Goal: Transaction & Acquisition: Purchase product/service

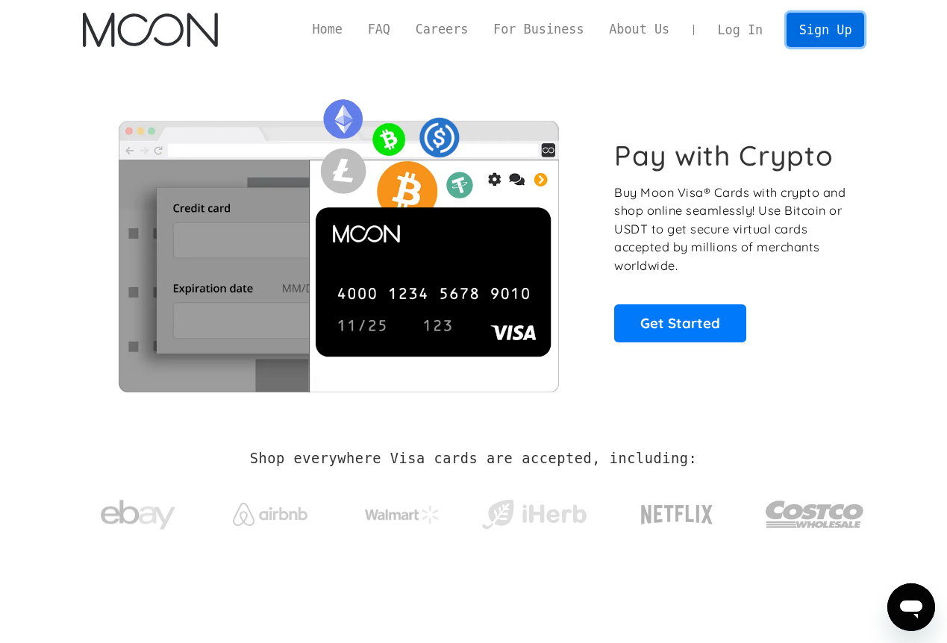
click at [842, 32] on link "Sign Up" at bounding box center [825, 30] width 78 height 34
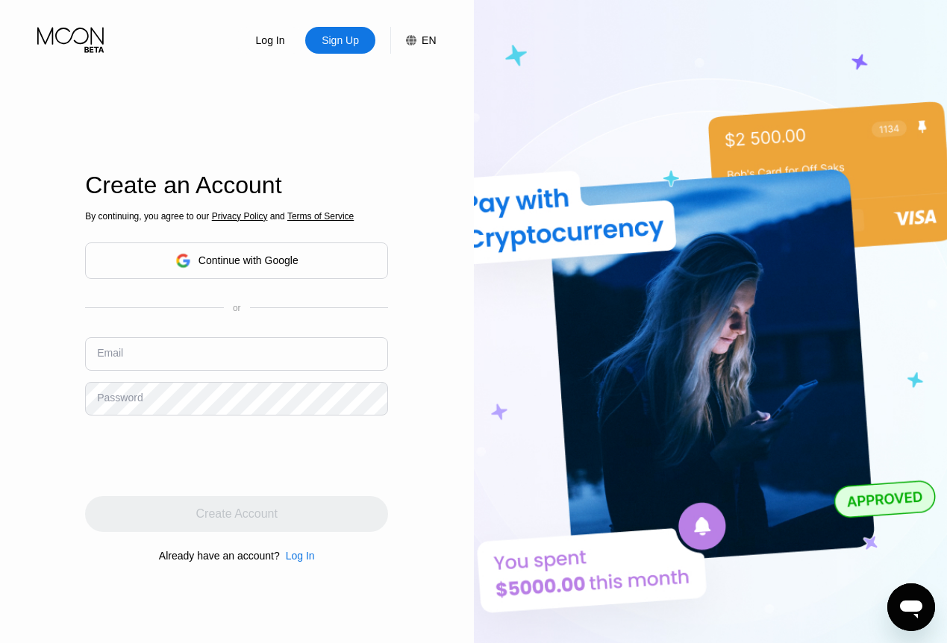
click at [240, 355] on input "text" at bounding box center [236, 354] width 303 height 34
type input "k"
type input "[EMAIL_ADDRESS][DOMAIN_NAME]"
click at [300, 514] on div "Create Account" at bounding box center [236, 514] width 303 height 36
click at [69, 275] on div "Log In Sign Up EN Language English Save Create an Account By continuing, you ag…" at bounding box center [237, 353] width 474 height 707
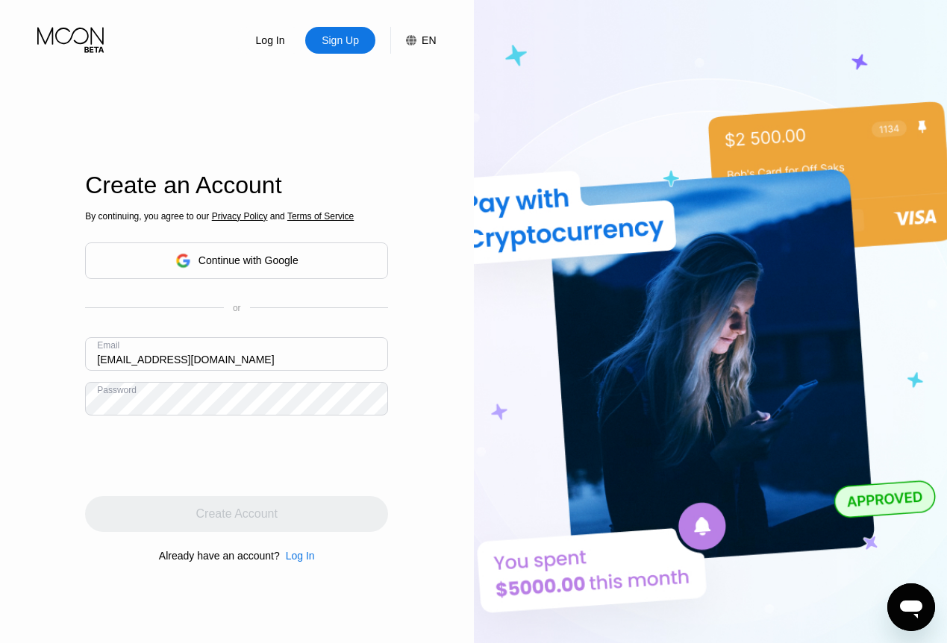
scroll to position [224, 0]
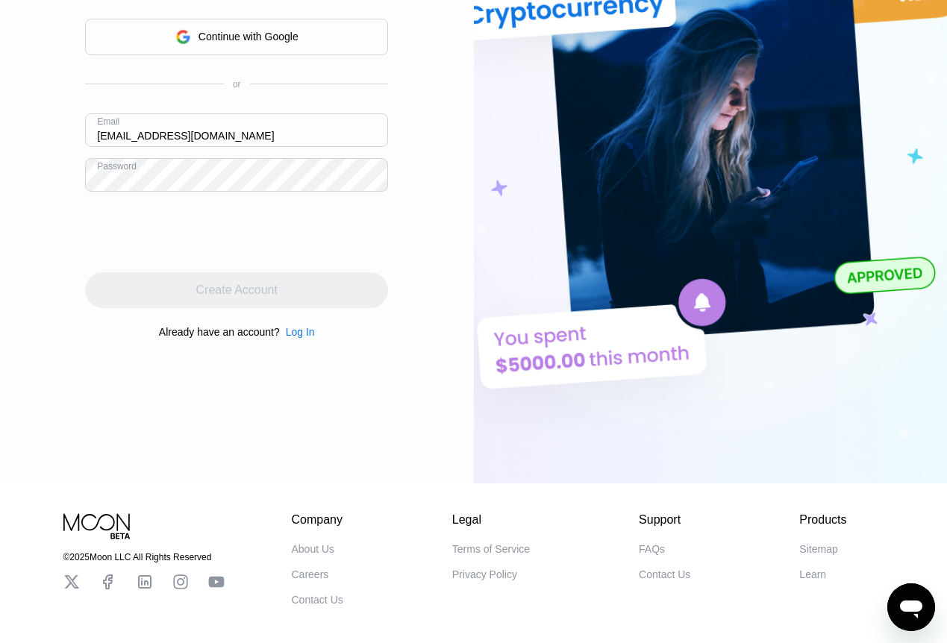
drag, startPoint x: 235, startPoint y: 285, endPoint x: 316, endPoint y: 296, distance: 82.1
click at [293, 292] on div "Create Account" at bounding box center [236, 290] width 303 height 36
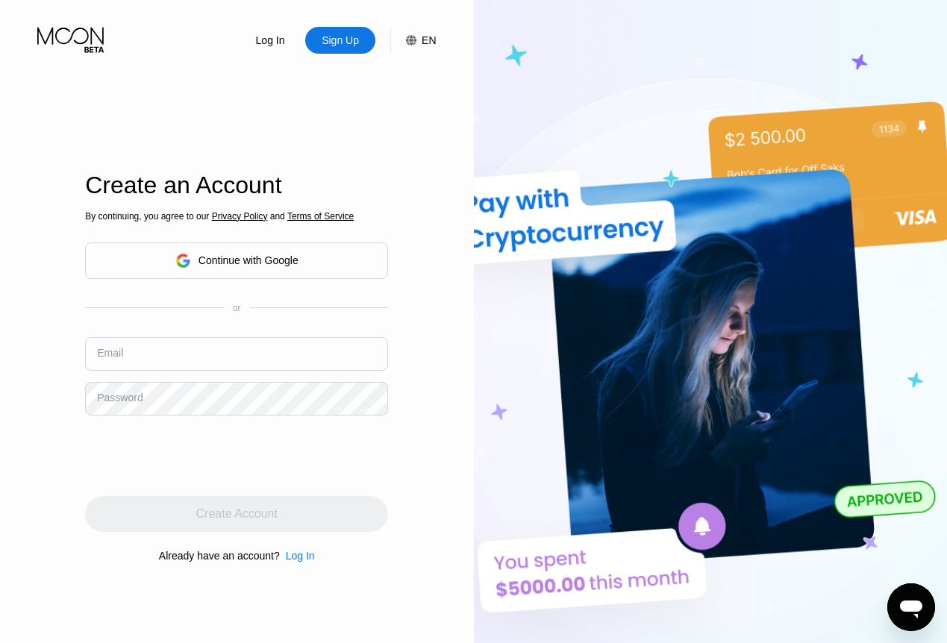
click at [351, 48] on div "Sign Up" at bounding box center [340, 40] width 40 height 15
click at [342, 40] on div "Sign Up" at bounding box center [340, 40] width 40 height 15
click at [339, 43] on div "Sign Up" at bounding box center [340, 40] width 40 height 15
click at [216, 345] on input "text" at bounding box center [236, 354] width 303 height 34
type input "[EMAIL_ADDRESS][DOMAIN_NAME]"
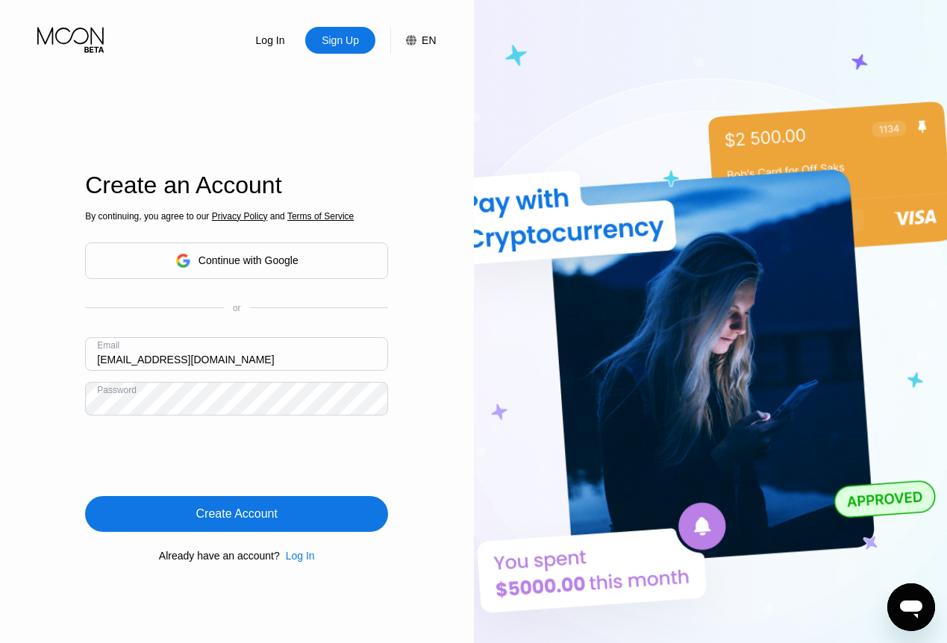
click at [331, 516] on div "Create Account" at bounding box center [236, 514] width 303 height 36
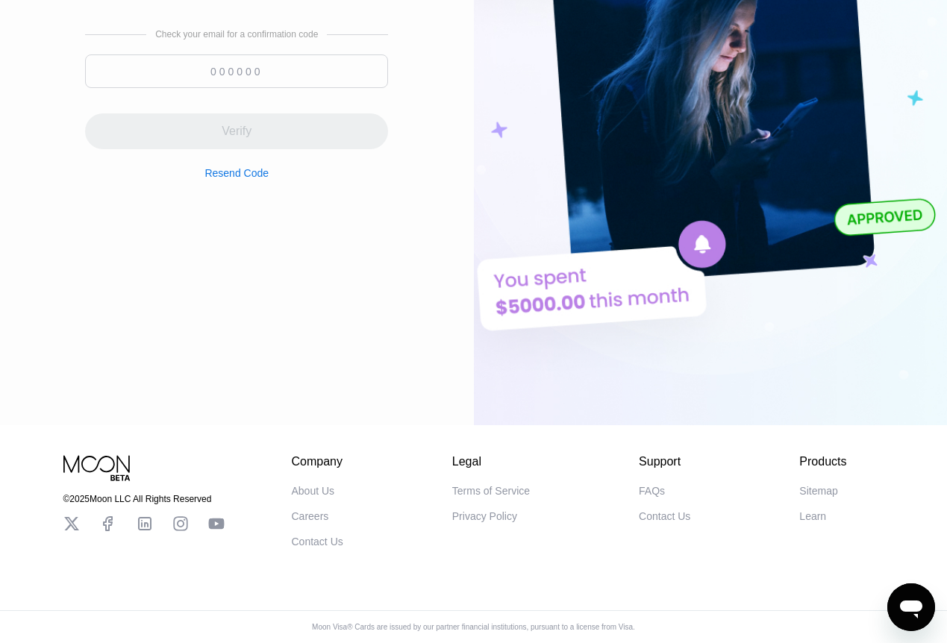
scroll to position [69, 0]
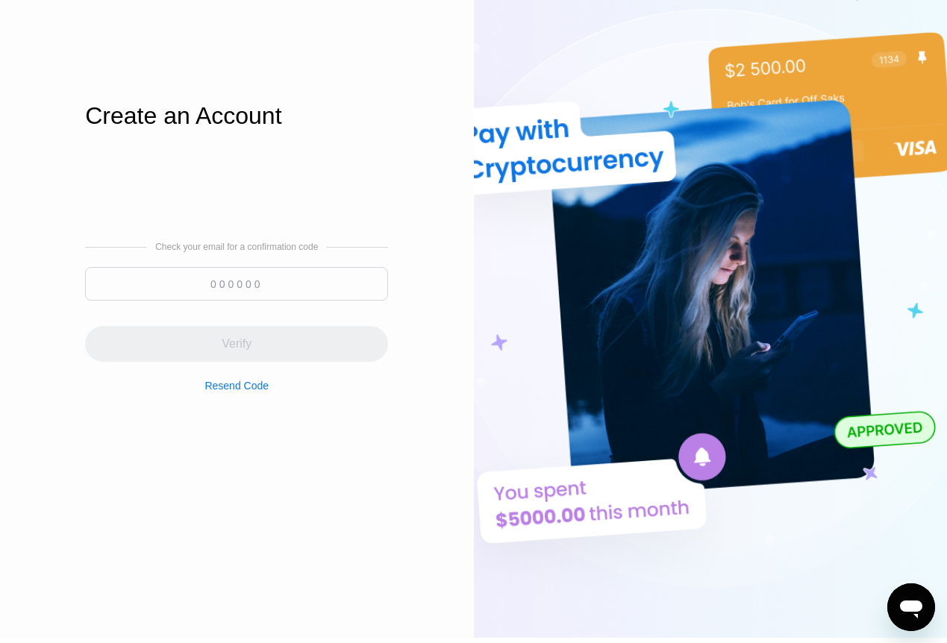
click at [289, 289] on input at bounding box center [236, 284] width 303 height 34
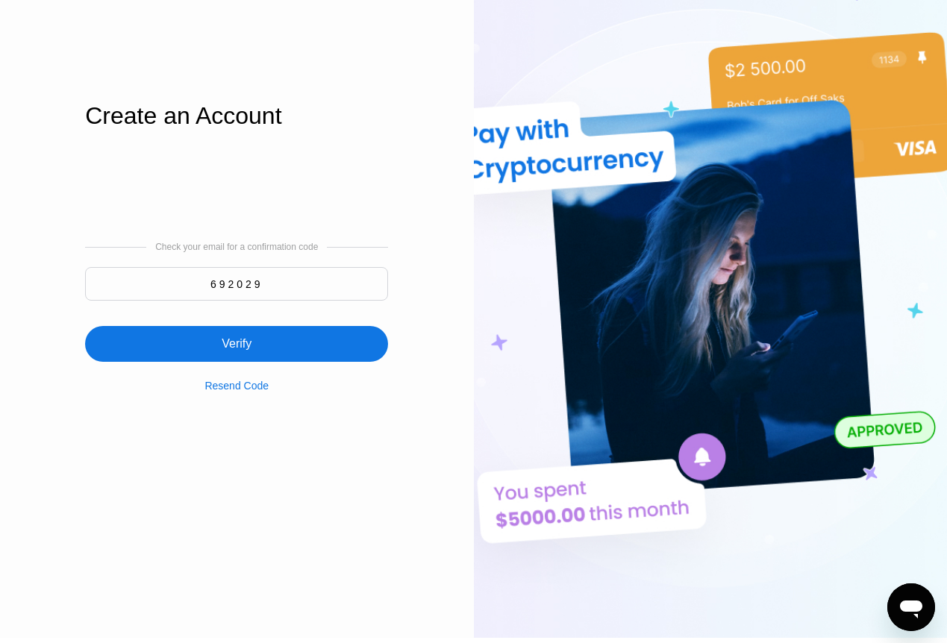
type input "692029"
click at [225, 335] on div "Verify" at bounding box center [236, 344] width 303 height 36
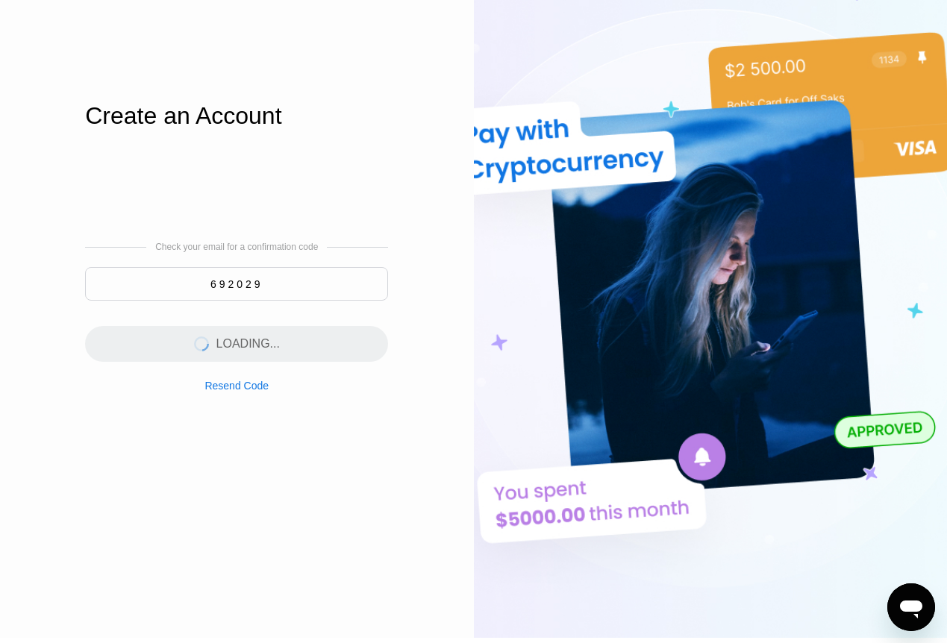
scroll to position [0, 0]
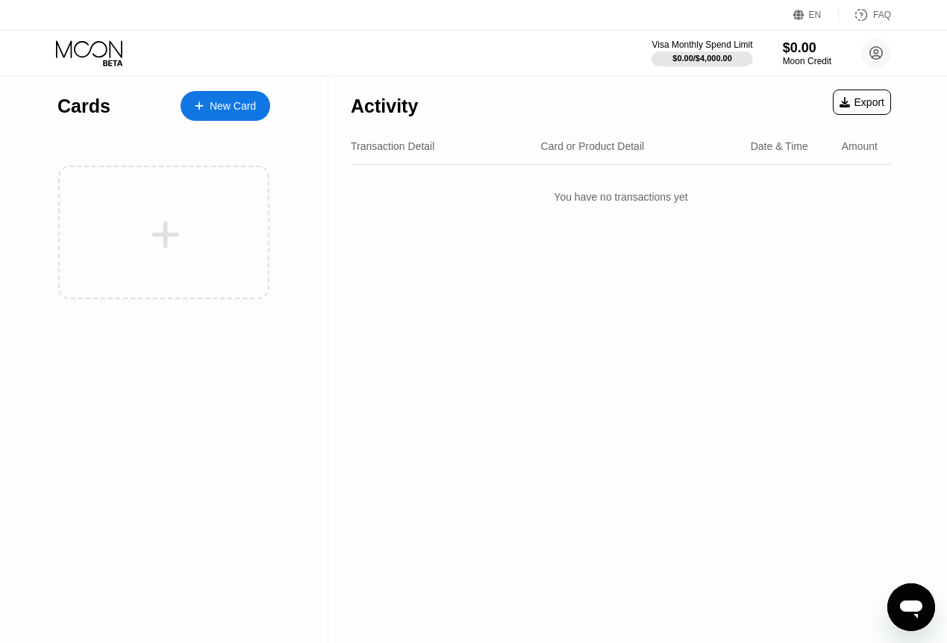
click at [232, 102] on div "New Card" at bounding box center [233, 106] width 46 height 13
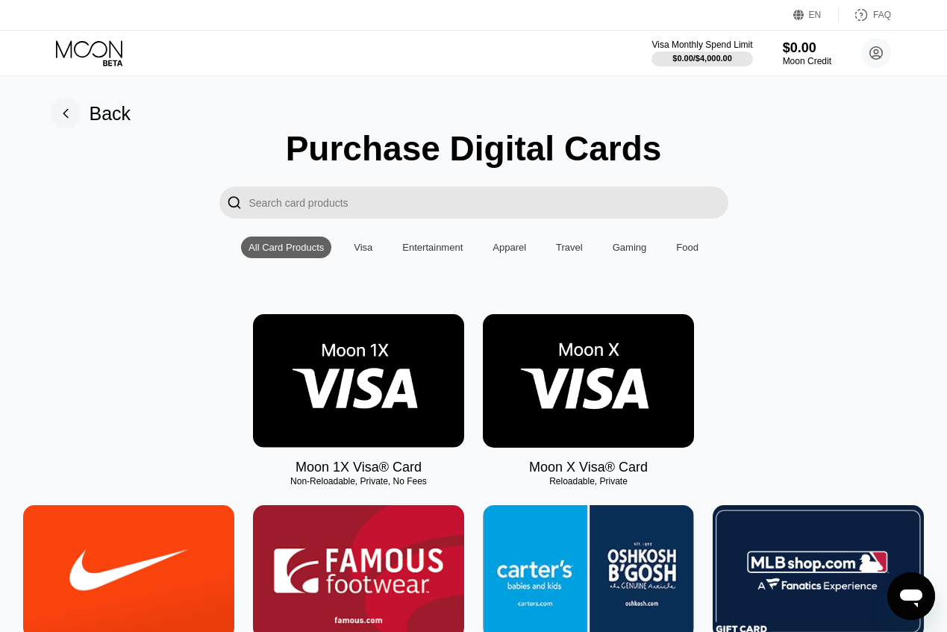
click at [533, 381] on img at bounding box center [588, 381] width 211 height 134
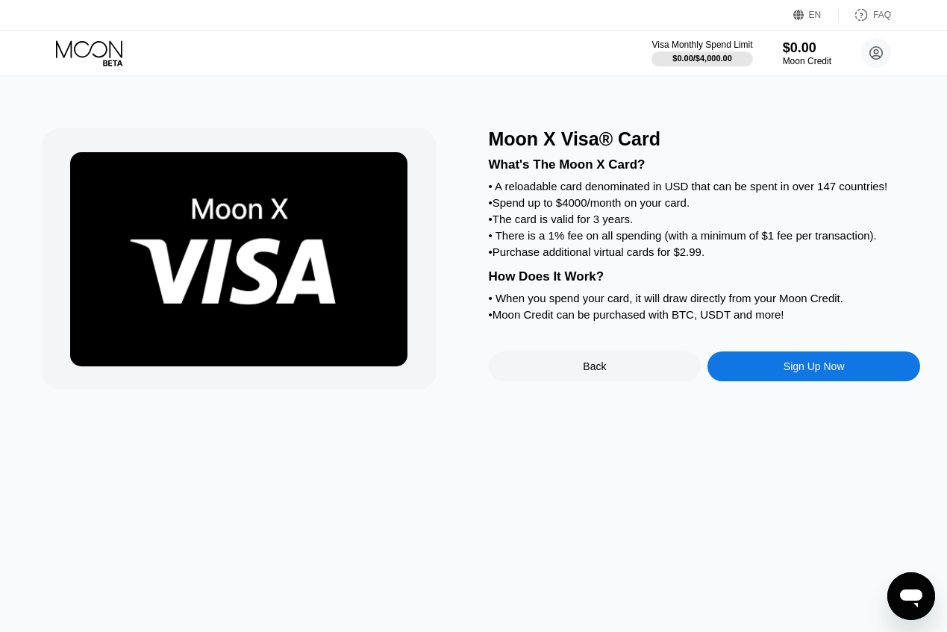
drag, startPoint x: 551, startPoint y: 201, endPoint x: 598, endPoint y: 251, distance: 69.7
click at [595, 244] on div "What's The Moon X Card? • A reloadable card denominated in USD that can be spen…" at bounding box center [705, 237] width 432 height 175
drag, startPoint x: 543, startPoint y: 263, endPoint x: 646, endPoint y: 264, distance: 103.0
click at [645, 258] on div "• Purchase additional virtual cards for $2.99." at bounding box center [705, 251] width 432 height 13
click at [651, 258] on div "• Purchase additional virtual cards for $2.99." at bounding box center [705, 251] width 432 height 13
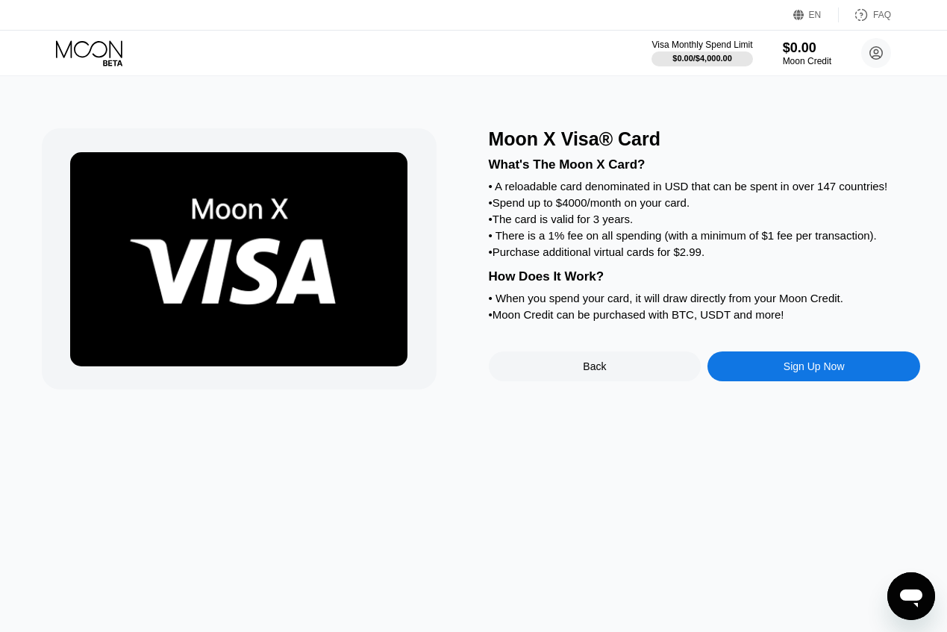
click at [758, 381] on div "Sign Up Now" at bounding box center [813, 366] width 213 height 30
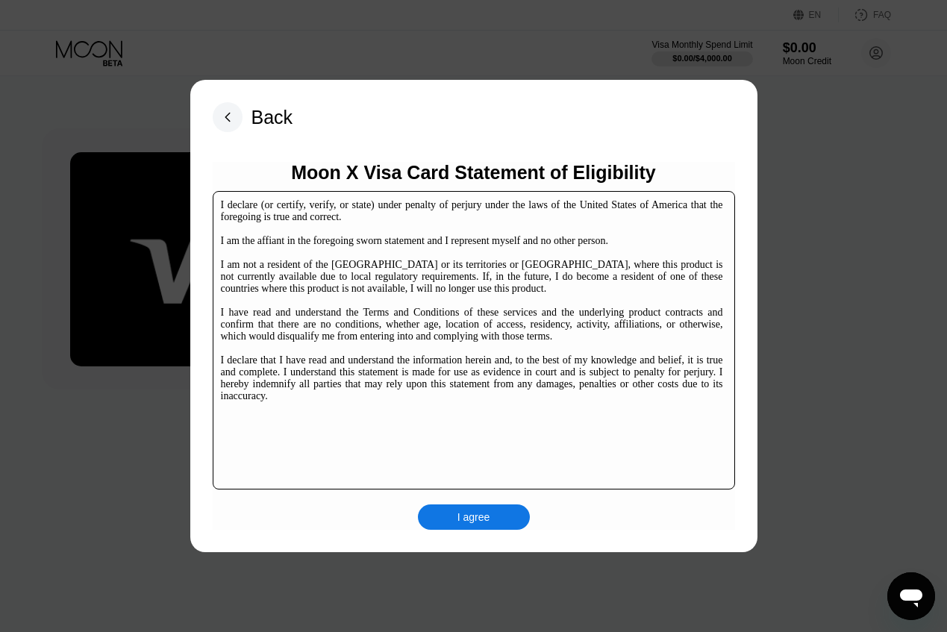
drag, startPoint x: 455, startPoint y: 492, endPoint x: 465, endPoint y: 519, distance: 29.3
click at [459, 501] on div "Moon X Visa Card Statement of Eligibility I declare (or certify, verify, or sta…" at bounding box center [474, 346] width 522 height 368
click at [465, 519] on div "I agree" at bounding box center [473, 516] width 33 height 13
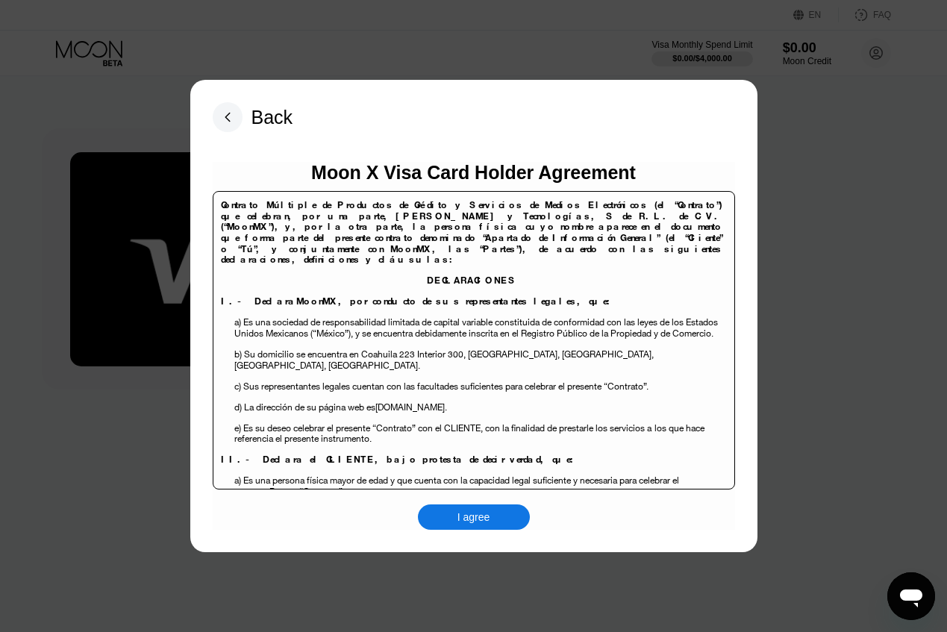
click at [476, 524] on div "I agree" at bounding box center [473, 516] width 33 height 13
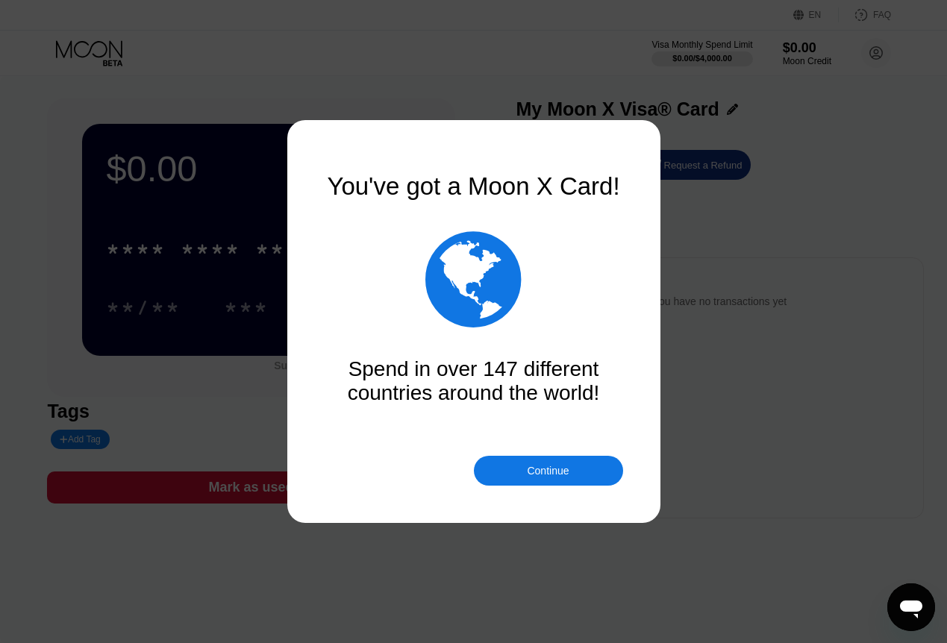
drag, startPoint x: 373, startPoint y: 348, endPoint x: 475, endPoint y: 367, distance: 104.0
click at [469, 366] on div "You've got a Moon X Card!  Spend in over 147 different countries around the wo…" at bounding box center [474, 288] width 298 height 233
click at [486, 370] on div "Spend in over 147 different countries around the world!" at bounding box center [474, 381] width 298 height 48
click at [539, 471] on div "Continue" at bounding box center [548, 471] width 42 height 12
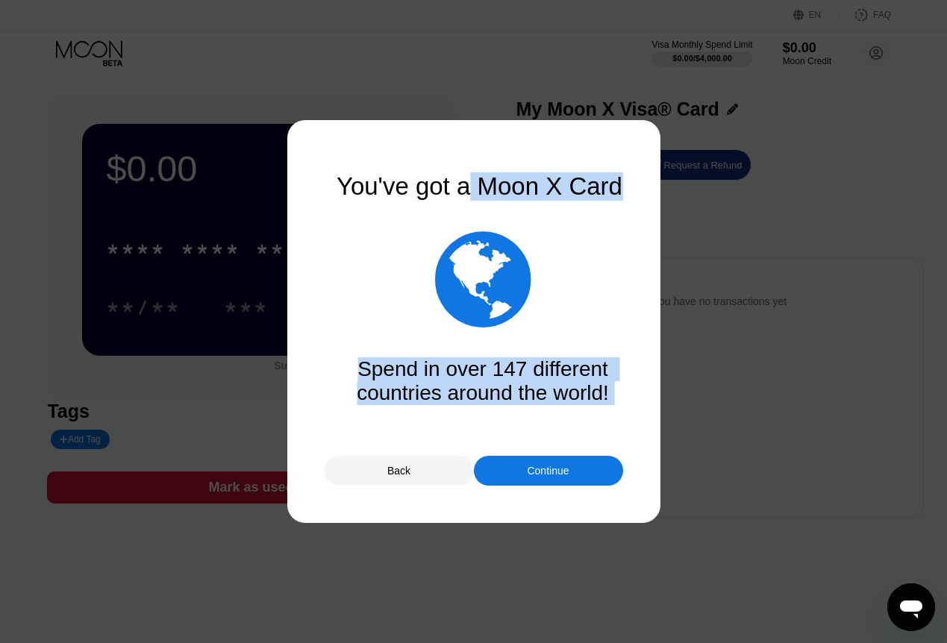
drag, startPoint x: 422, startPoint y: 198, endPoint x: 532, endPoint y: 205, distance: 110.7
click at [508, 199] on div "You've got a Moon X Card!  Spend in over 147 different countries around the wo…" at bounding box center [474, 321] width 298 height 298
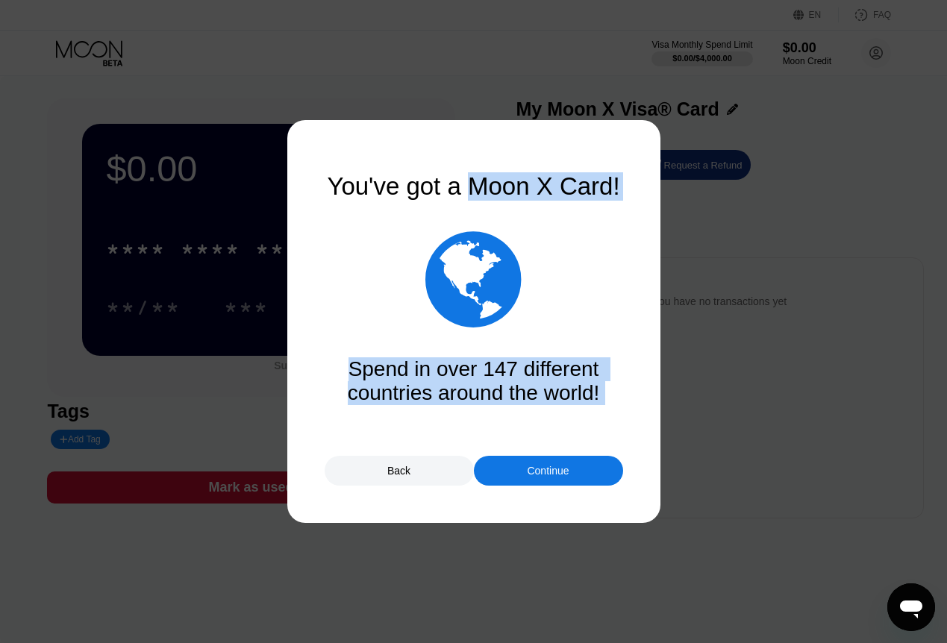
click at [516, 208] on div "You've got a Moon X Card!  Spend in over 147 different countries around the wo…" at bounding box center [474, 288] width 298 height 233
click at [566, 449] on div "You've got a Moon X Card!  Spend in over 147 different countries around the wo…" at bounding box center [474, 321] width 298 height 298
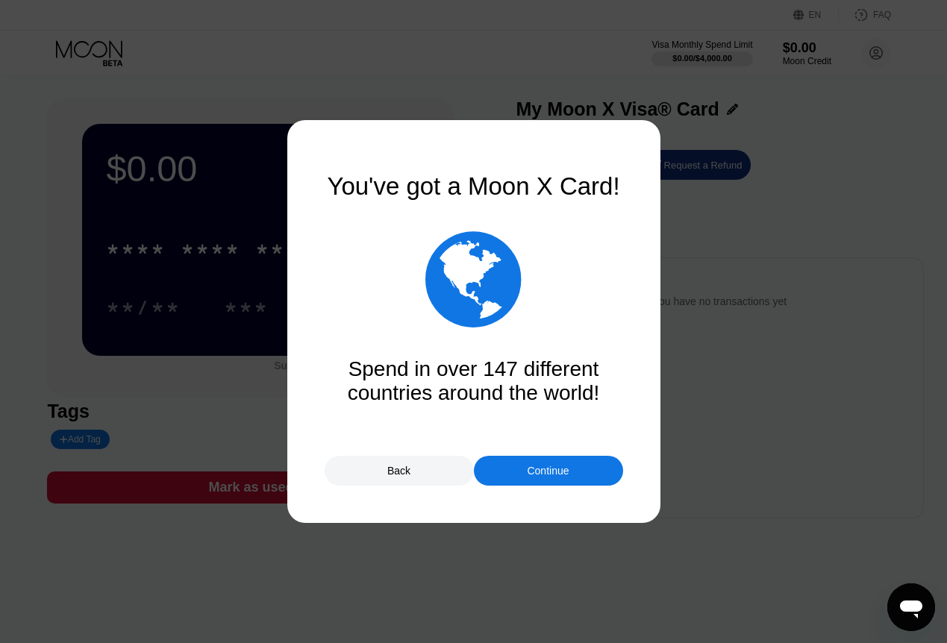
click at [569, 471] on div "Continue" at bounding box center [548, 471] width 42 height 12
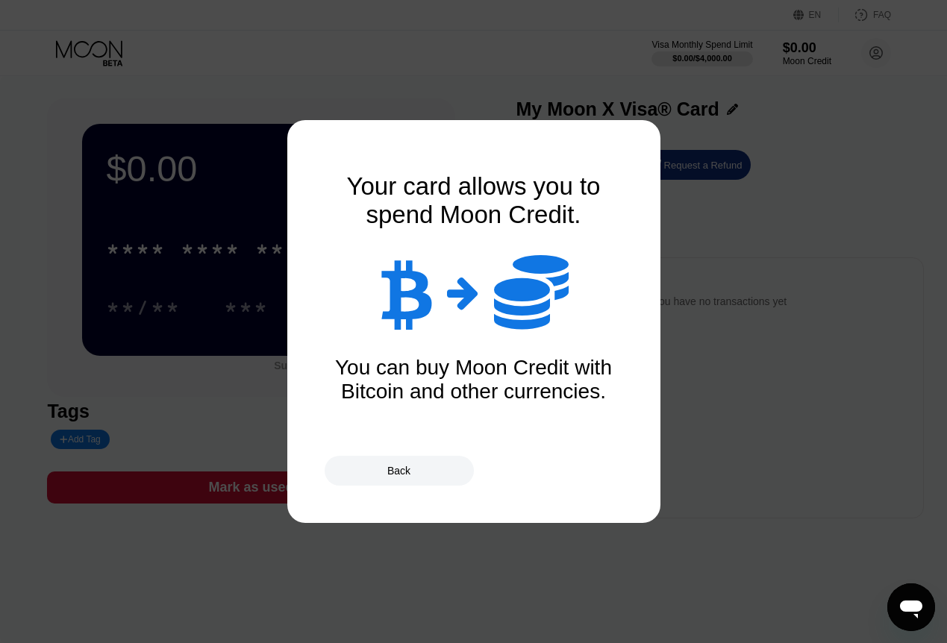
click at [414, 467] on div "Back" at bounding box center [399, 471] width 149 height 30
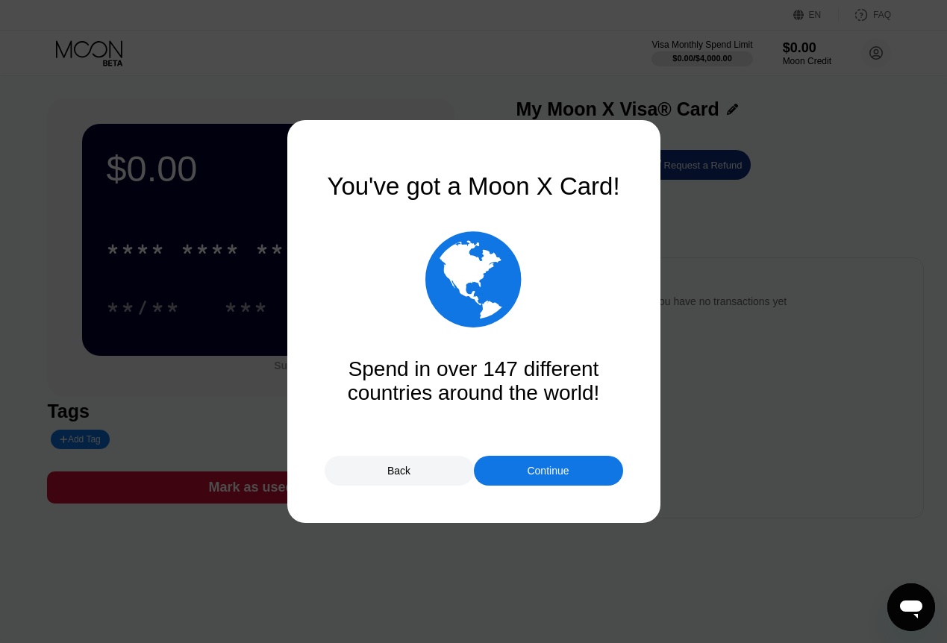
click at [408, 466] on div "Back" at bounding box center [398, 471] width 23 height 12
click at [557, 455] on div "You've got a Moon X Card!  Spend in over 147 different countries around the wo…" at bounding box center [474, 321] width 298 height 298
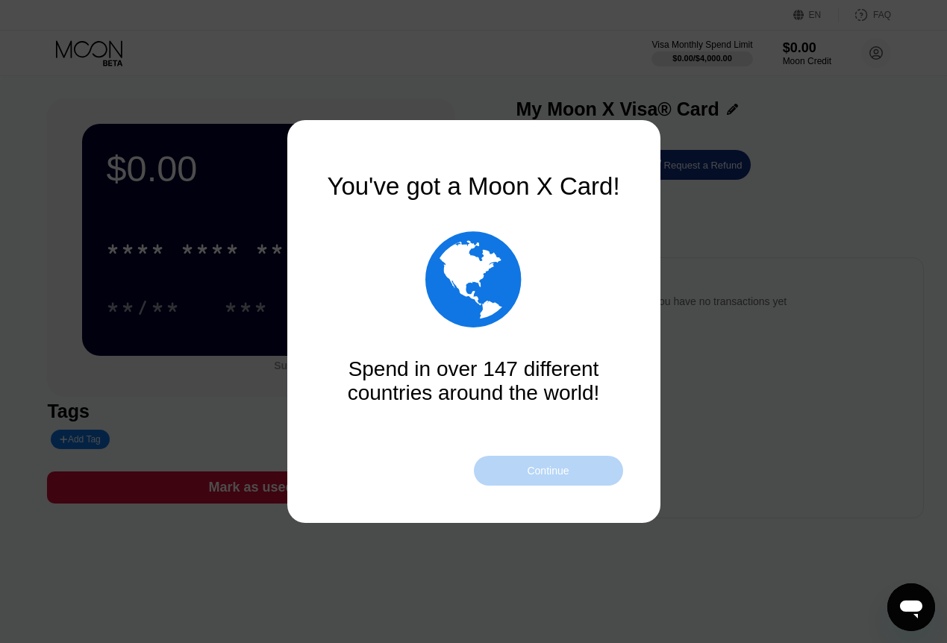
click at [556, 472] on div "Continue" at bounding box center [548, 471] width 42 height 12
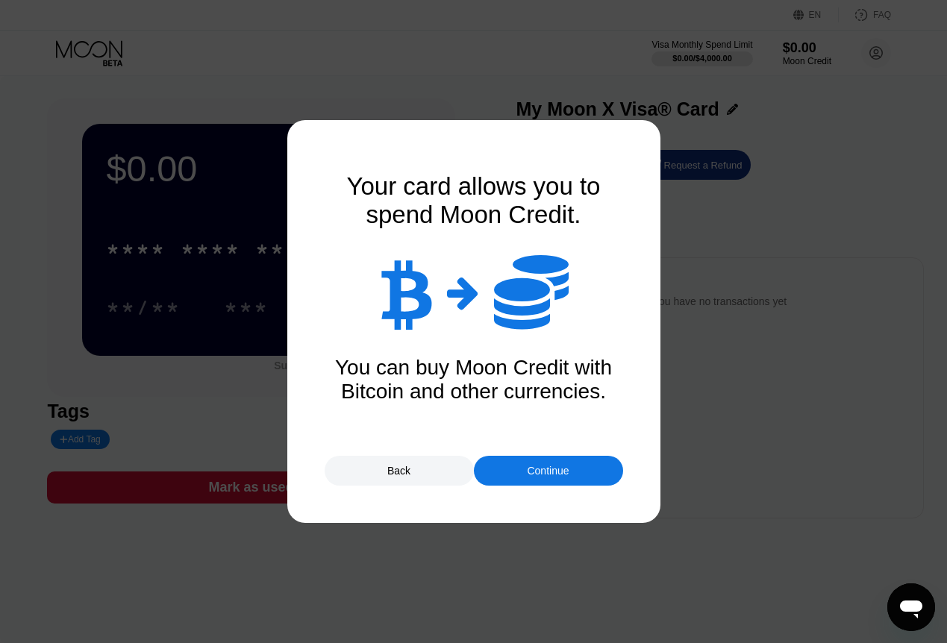
click at [564, 475] on div "Continue" at bounding box center [548, 471] width 42 height 12
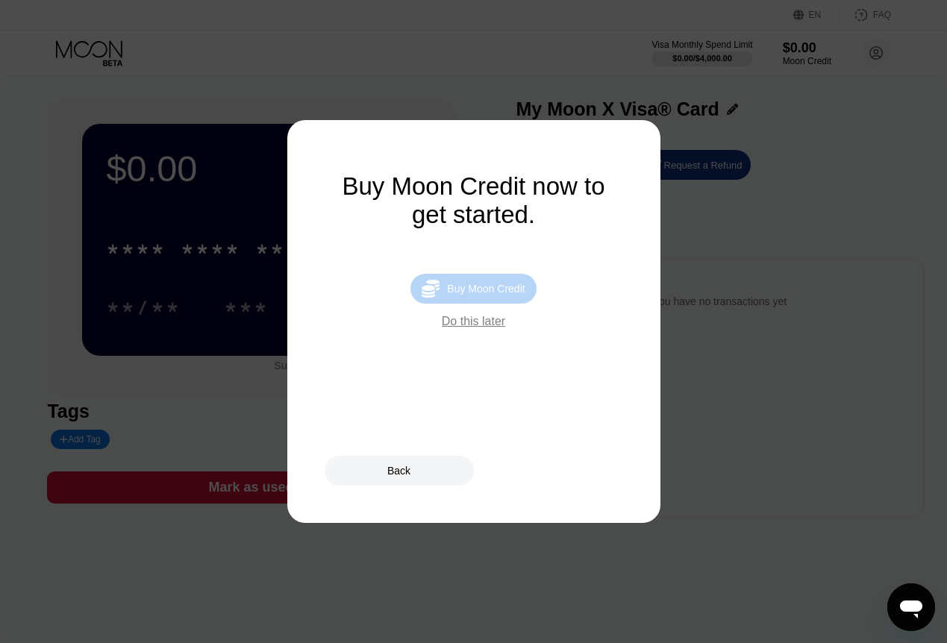
click at [507, 295] on div "Buy Moon Credit" at bounding box center [486, 289] width 78 height 12
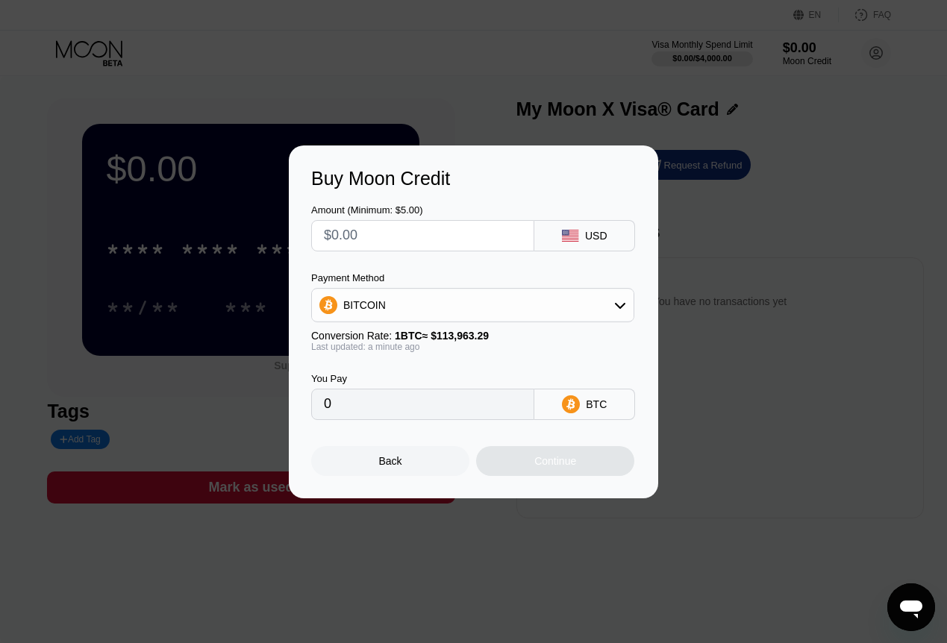
drag, startPoint x: 391, startPoint y: 235, endPoint x: 318, endPoint y: 234, distance: 73.1
click at [318, 234] on div at bounding box center [422, 235] width 223 height 31
click at [389, 230] on input "text" at bounding box center [423, 236] width 198 height 30
type input "$5"
type input "0.00004388"
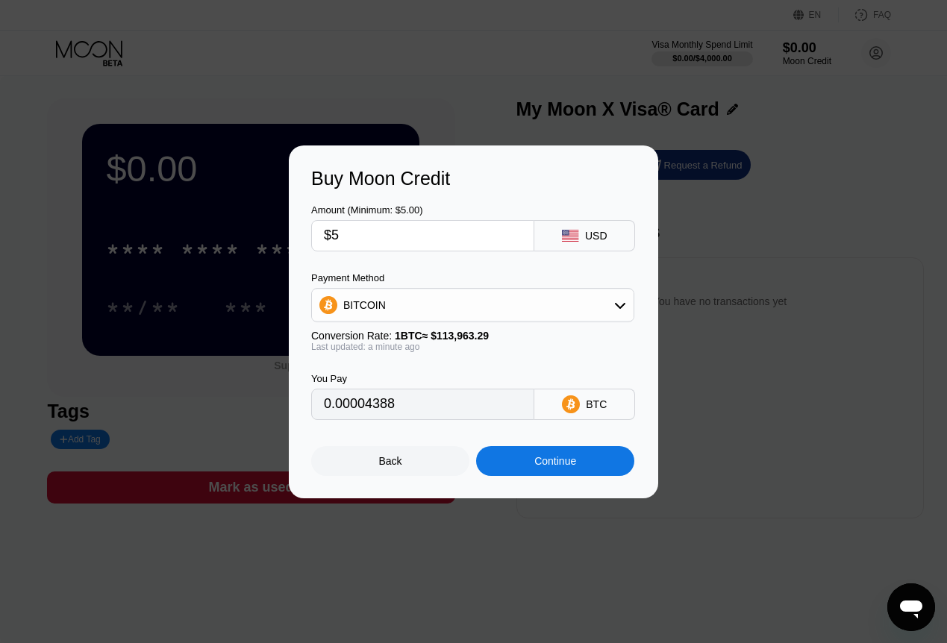
type input "$5"
click at [360, 304] on div "BITCOIN" at bounding box center [364, 305] width 43 height 12
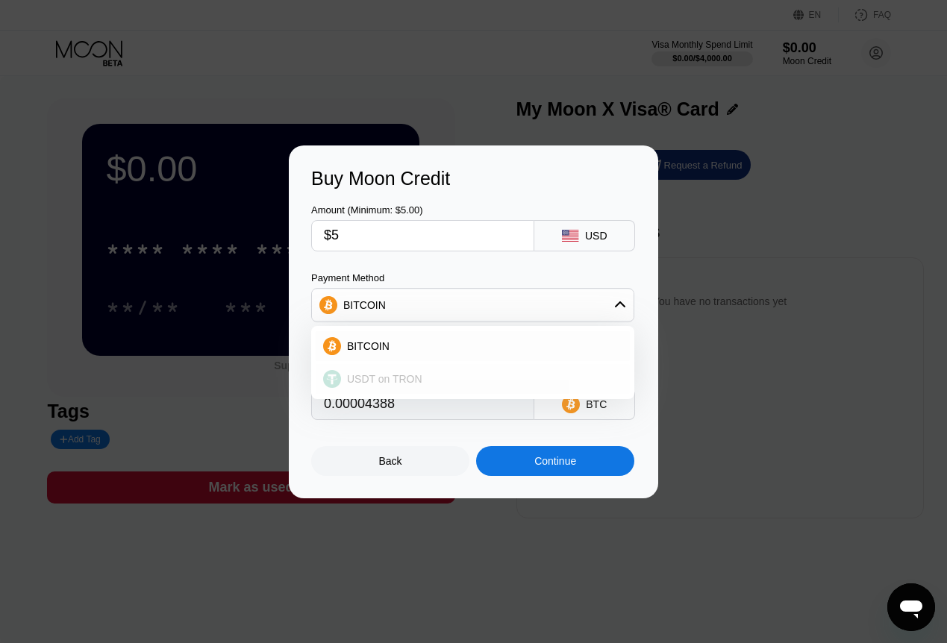
click at [428, 376] on div "USDT on TRON" at bounding box center [481, 379] width 281 height 12
type input "5.05"
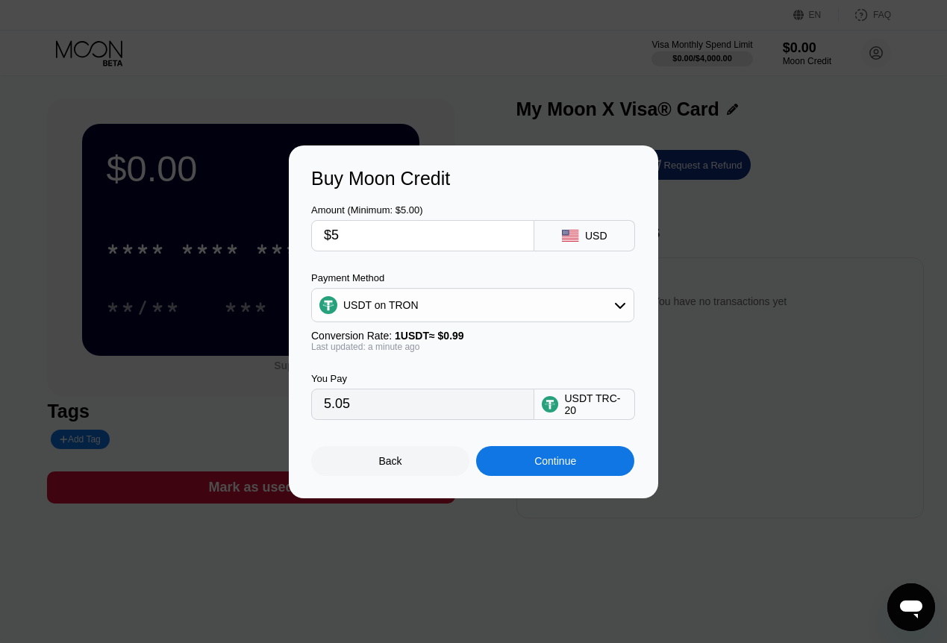
click at [565, 362] on div "You Pay 5.05 USDT TRC-20" at bounding box center [473, 386] width 325 height 68
click at [546, 467] on div "Continue" at bounding box center [555, 461] width 42 height 12
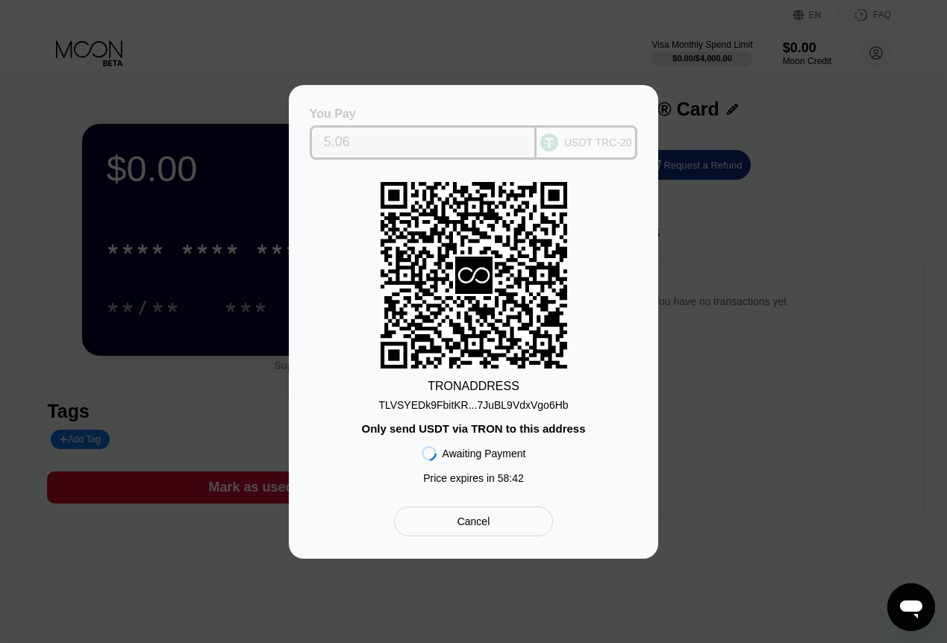
click at [399, 147] on input "5.06" at bounding box center [423, 143] width 199 height 30
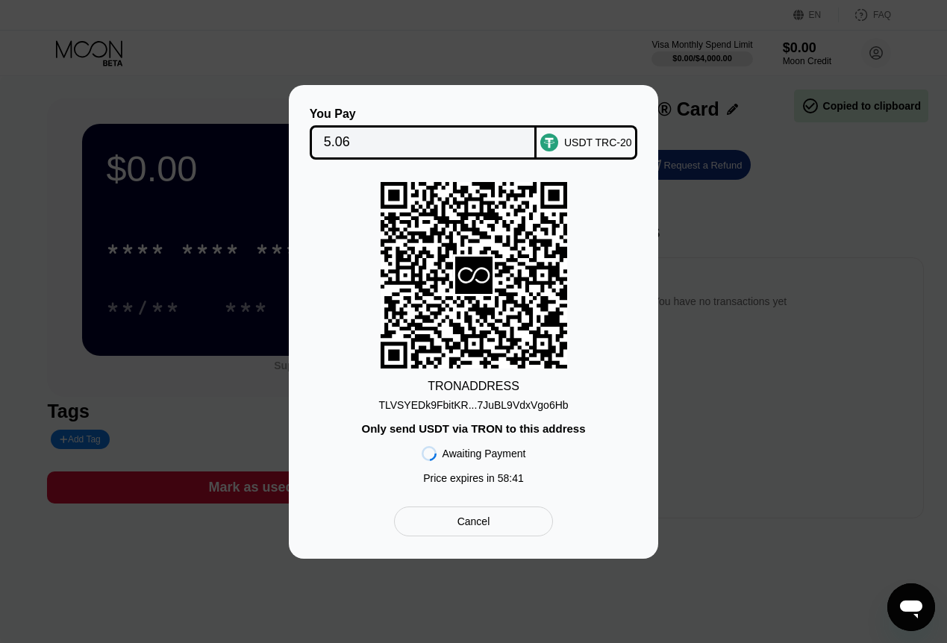
click at [493, 536] on div "Cancel" at bounding box center [473, 522] width 159 height 30
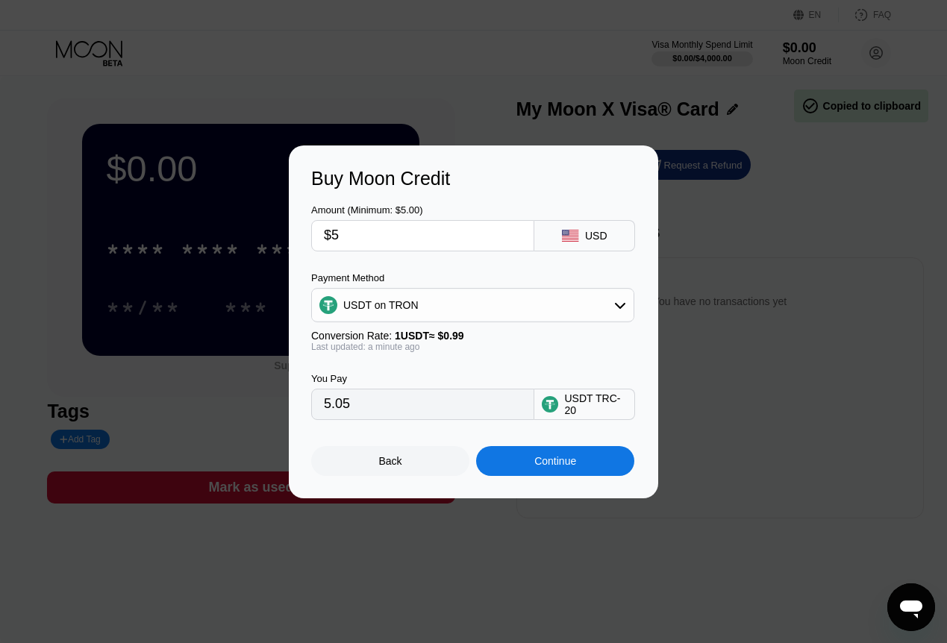
drag, startPoint x: 377, startPoint y: 236, endPoint x: 212, endPoint y: 239, distance: 164.9
click at [251, 237] on div "Buy Moon Credit Amount (Minimum: $5.00) $5 USD Payment Method USDT on TRON Conv…" at bounding box center [473, 321] width 947 height 353
type input "$1"
type input "1.01"
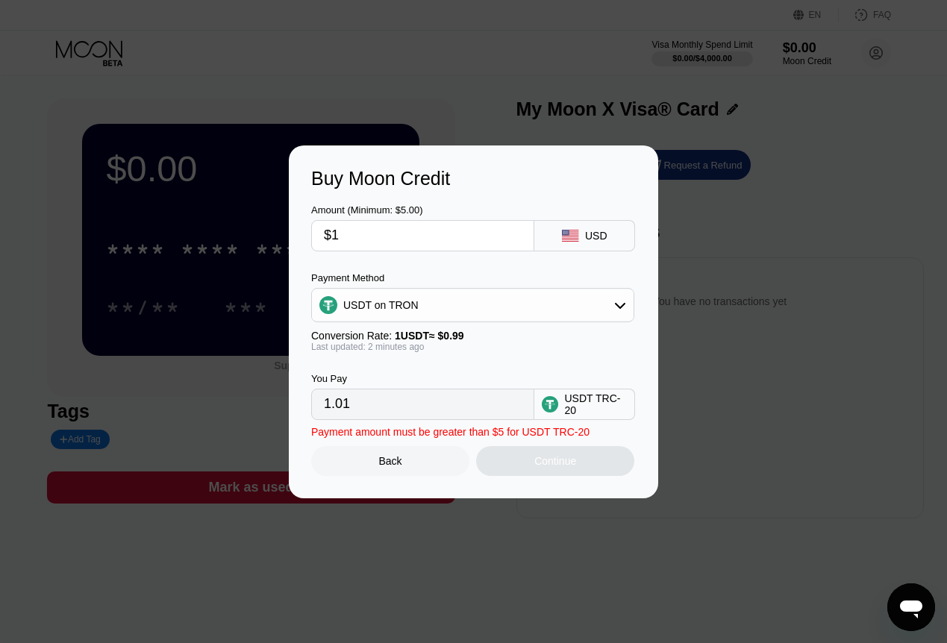
type input "$10"
type input "10.10"
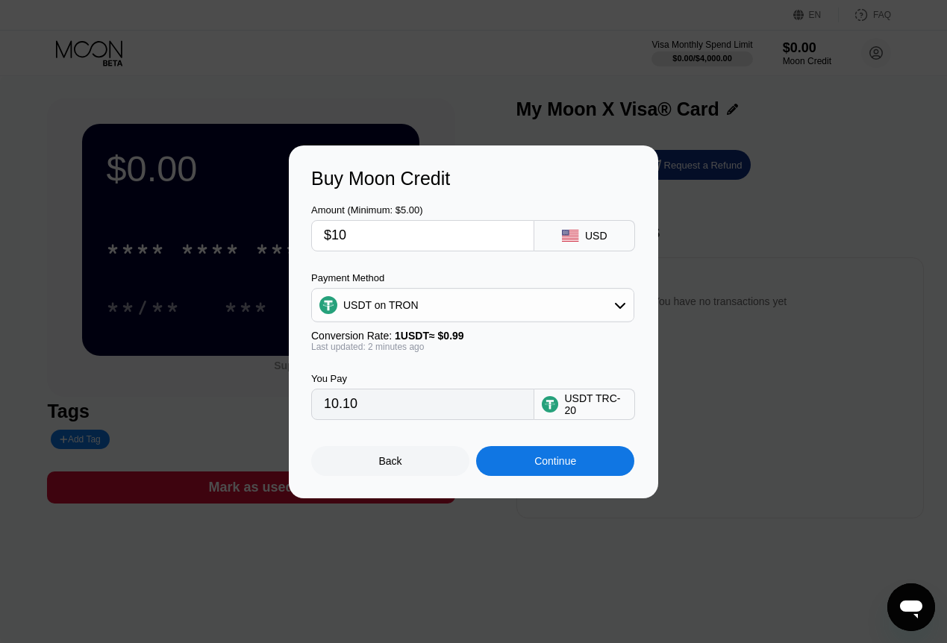
type input "$10"
click at [582, 473] on div "Continue" at bounding box center [555, 461] width 158 height 30
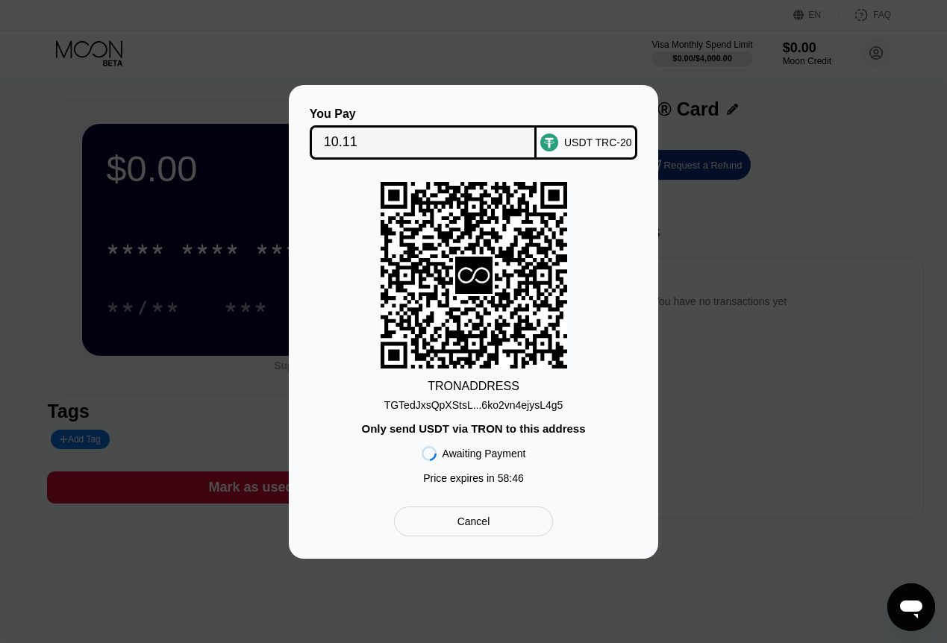
click at [498, 407] on div "TGTedJxsQpXStsL...6ko2vn4ejysL4g5" at bounding box center [473, 405] width 179 height 12
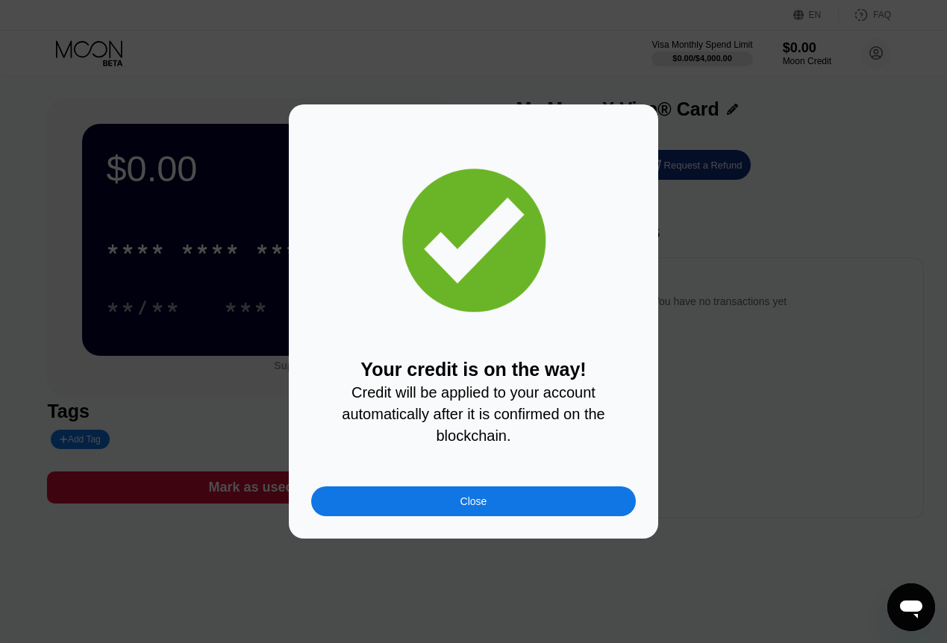
drag, startPoint x: 493, startPoint y: 510, endPoint x: 493, endPoint y: 529, distance: 18.7
click at [493, 510] on div "Close" at bounding box center [473, 501] width 325 height 30
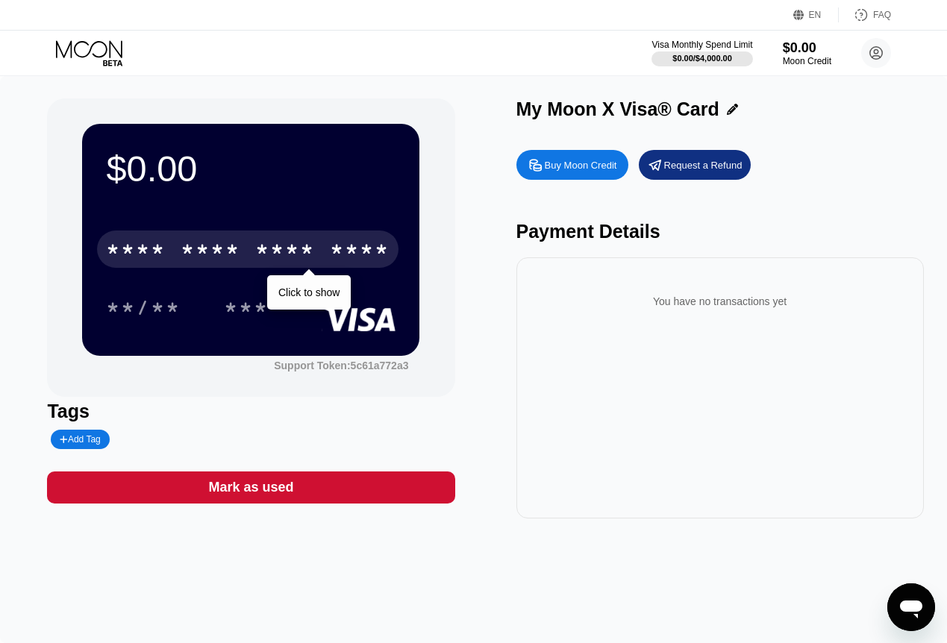
click at [238, 238] on div "* * * * * * * * * * * * ****" at bounding box center [247, 249] width 301 height 37
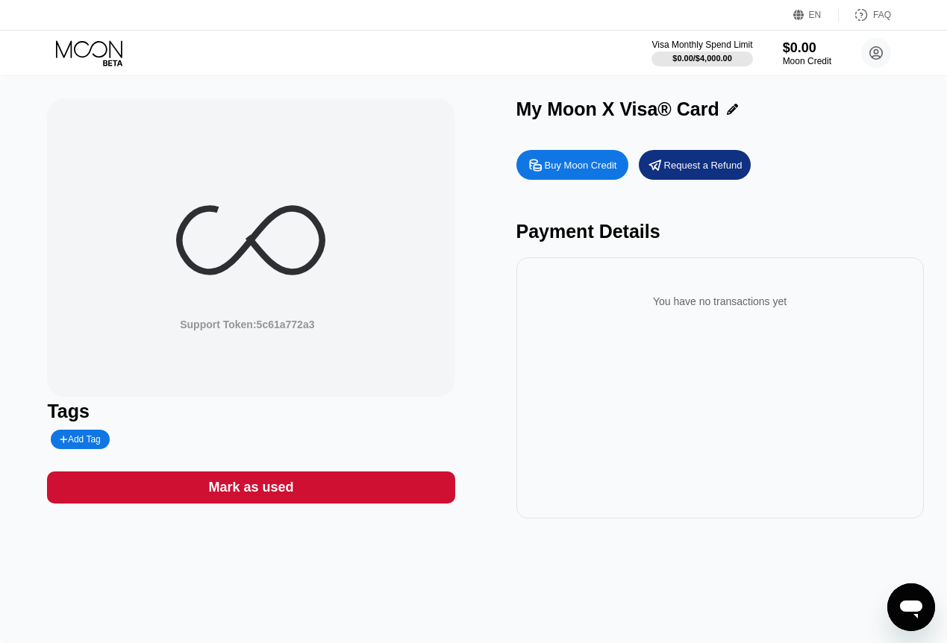
click at [292, 605] on div "Support Token: 5c61a772a3 Tags Add Tag Mark as used My Moon X Visa® Card Buy Mo…" at bounding box center [473, 359] width 947 height 567
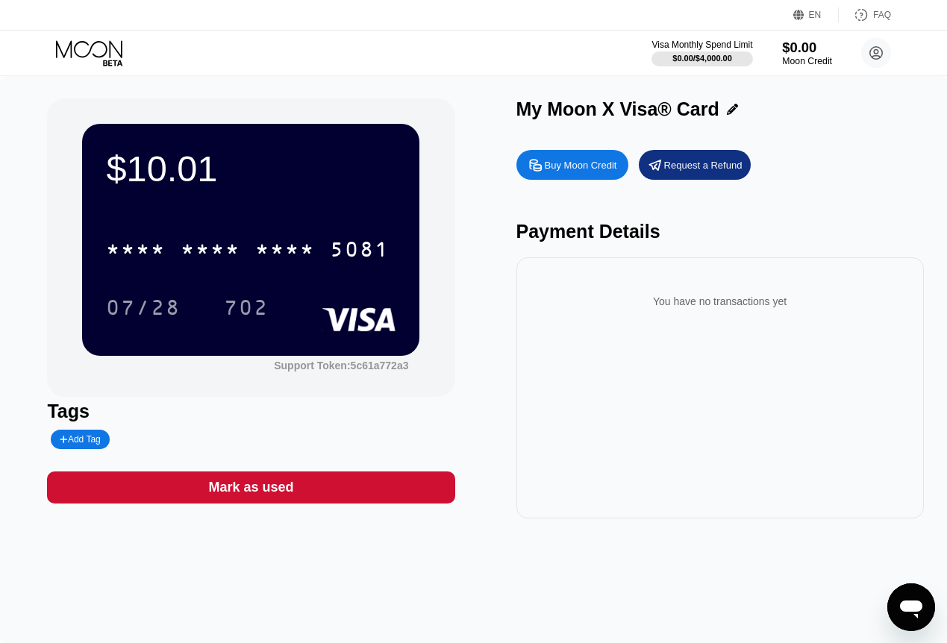
click at [801, 46] on div "$0.00" at bounding box center [807, 48] width 50 height 16
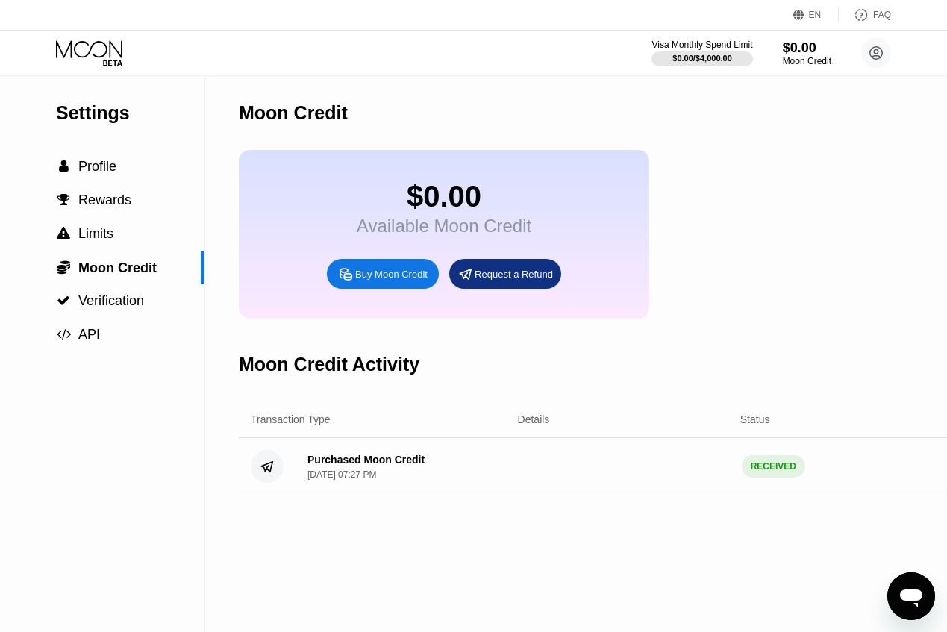
click at [96, 37] on div "Visa Monthly Spend Limit $0.00 / $4,000.00 $0.00 Moon Credit kovaldarina185@gma…" at bounding box center [473, 53] width 947 height 45
click at [98, 47] on icon at bounding box center [90, 53] width 69 height 26
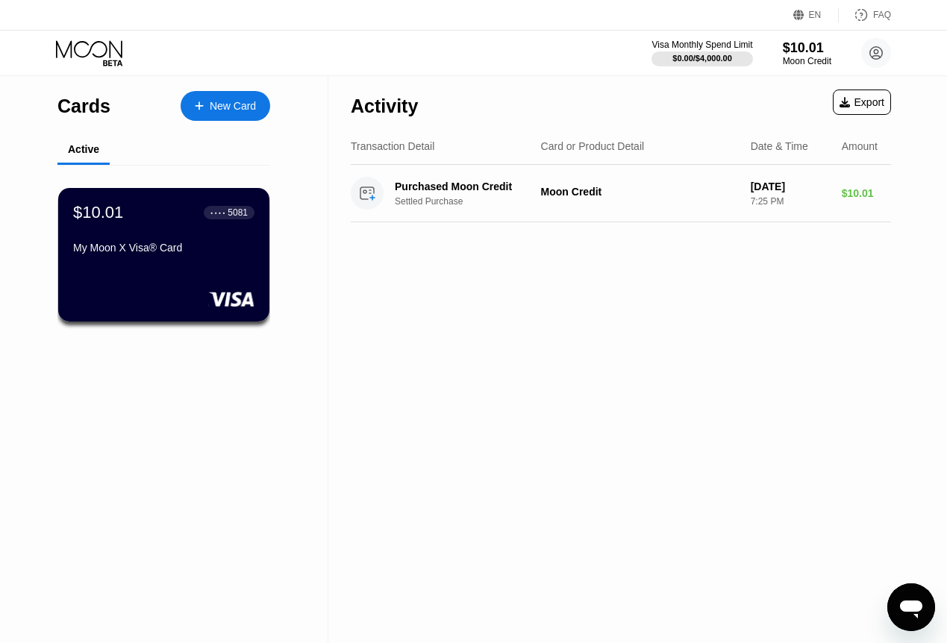
click at [146, 284] on div "$10.01 ● ● ● ● 5081 My Moon X Visa® Card" at bounding box center [163, 255] width 211 height 134
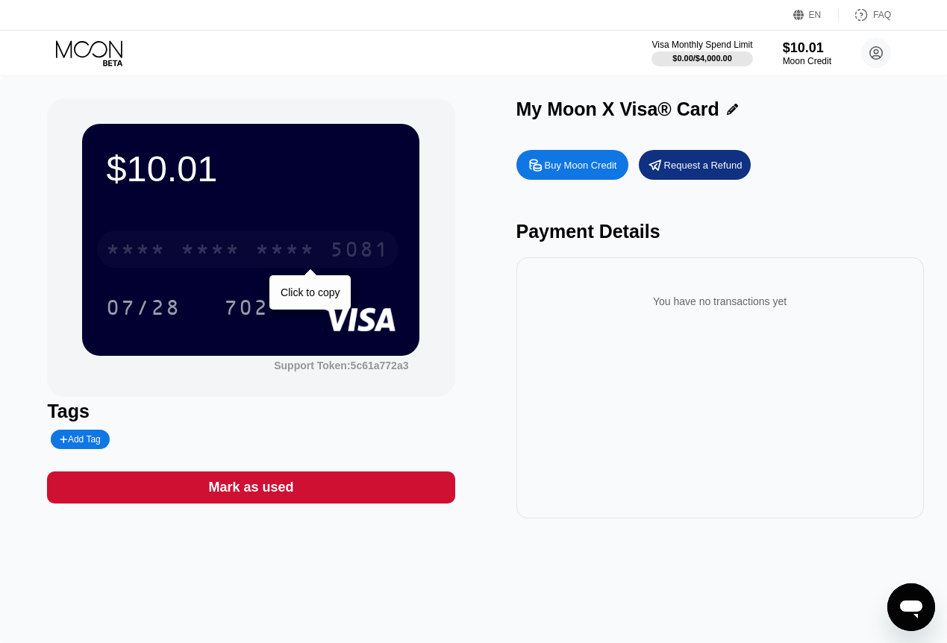
click at [172, 247] on div "* * * * * * * * * * * * 5081" at bounding box center [247, 249] width 301 height 37
click at [72, 203] on div "$10.01 4513 6500 2076 5081 07/28 702 Support Token: 5c61a772a3" at bounding box center [250, 247] width 407 height 298
click at [69, 230] on div "$10.01 4513 6500 2076 5081 07/28 702 Support Token: 5c61a772a3" at bounding box center [250, 247] width 407 height 298
